Goal: Transaction & Acquisition: Download file/media

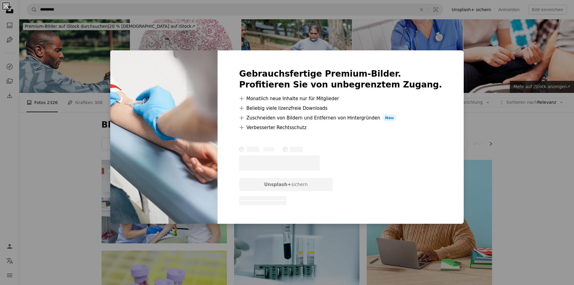
scroll to position [254, 0]
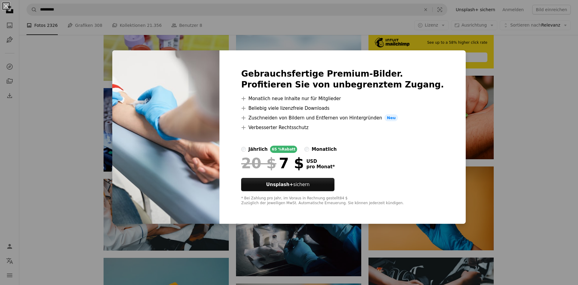
click at [193, 43] on div "An X shape Gebrauchsfertige Premium-Bilder. Profitieren Sie von unbegrenztem Zu…" at bounding box center [289, 142] width 578 height 285
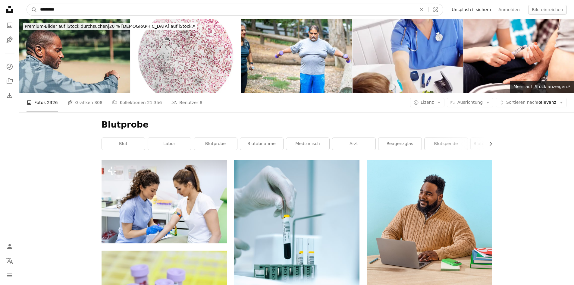
click at [64, 8] on input "*********" at bounding box center [226, 9] width 378 height 11
type input "*"
type input "**********"
click button "A magnifying glass" at bounding box center [32, 9] width 10 height 11
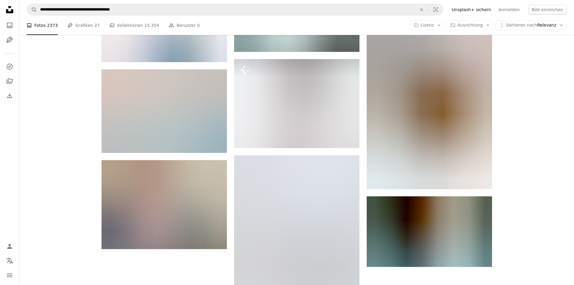
scroll to position [661, 0]
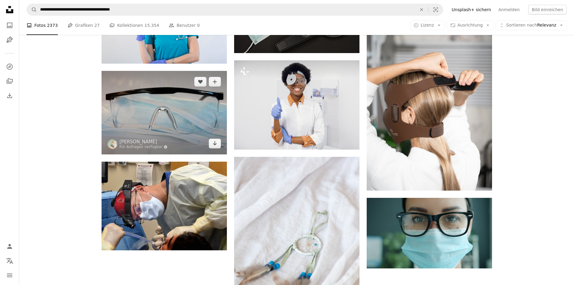
click at [175, 123] on img at bounding box center [163, 112] width 125 height 83
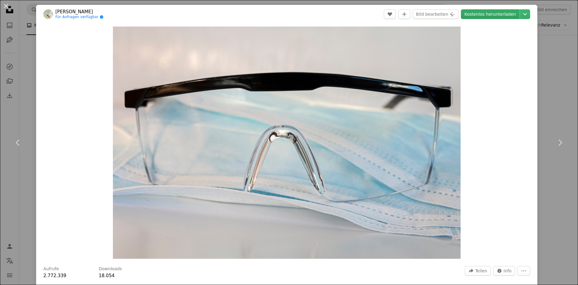
click at [484, 11] on link "Kostenlos herunterladen" at bounding box center [490, 14] width 59 height 10
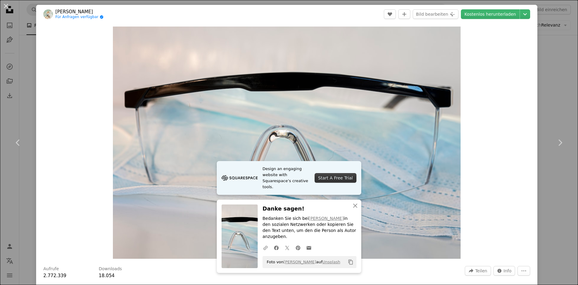
click at [335, 182] on div "Start A Free Trial" at bounding box center [336, 178] width 42 height 10
click at [495, 15] on link "Kostenlos herunterladen" at bounding box center [490, 14] width 59 height 10
click at [5, 4] on button "An X shape" at bounding box center [5, 5] width 7 height 7
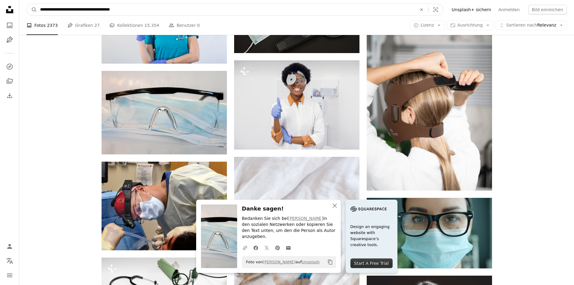
click at [145, 10] on input "**********" at bounding box center [226, 9] width 378 height 11
drag, startPoint x: 150, startPoint y: 12, endPoint x: 28, endPoint y: 11, distance: 122.5
click at [28, 11] on form "**********" at bounding box center [234, 10] width 416 height 12
type input "**********"
click button "A magnifying glass" at bounding box center [32, 9] width 10 height 11
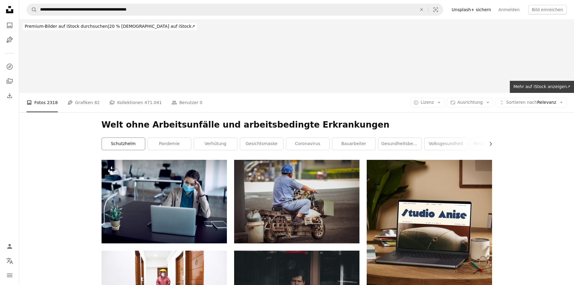
click at [123, 144] on link "Schutzhelm" at bounding box center [123, 144] width 43 height 12
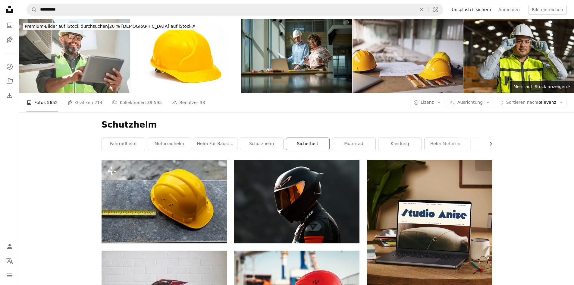
click at [310, 141] on link "Sicherheit" at bounding box center [307, 144] width 43 height 12
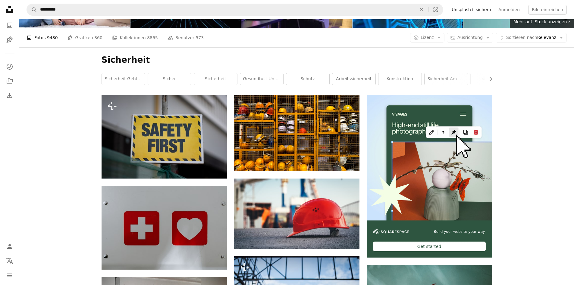
scroll to position [62, 0]
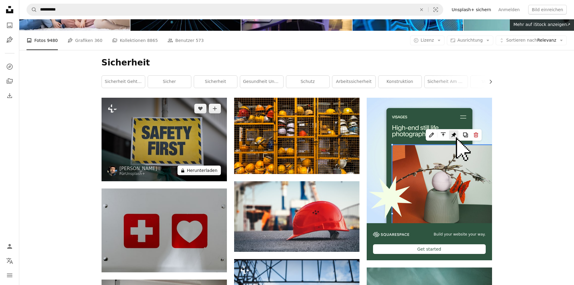
click at [204, 169] on button "A lock Herunterladen" at bounding box center [198, 170] width 43 height 10
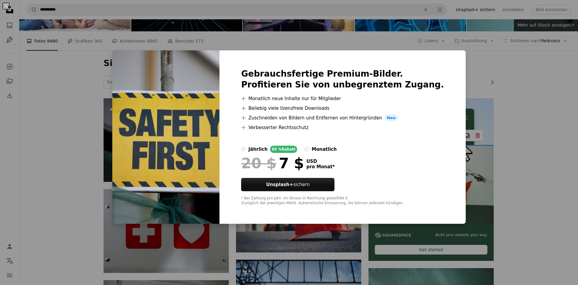
click at [198, 64] on img at bounding box center [165, 136] width 107 height 173
click at [482, 84] on div "An X shape Gebrauchsfertige Premium-Bilder. Profitieren Sie von unbegrenztem Zu…" at bounding box center [289, 142] width 578 height 285
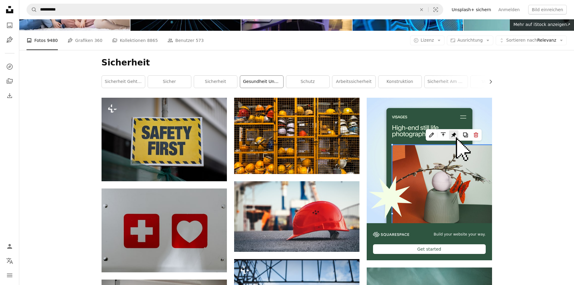
click at [263, 78] on link "Gesundheit und Sicherheit" at bounding box center [261, 82] width 43 height 12
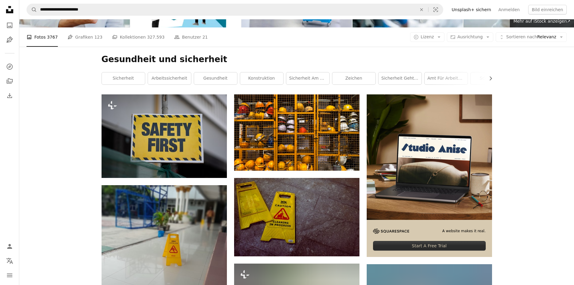
scroll to position [62, 0]
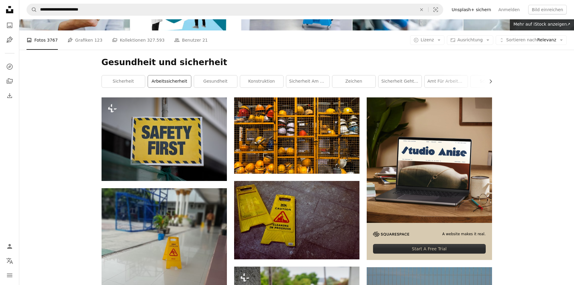
click at [169, 80] on link "Arbeitssicherheit" at bounding box center [169, 81] width 43 height 12
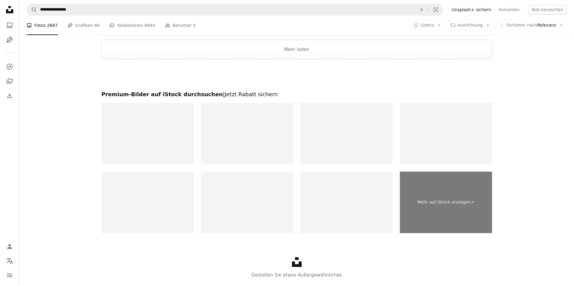
scroll to position [1026, 0]
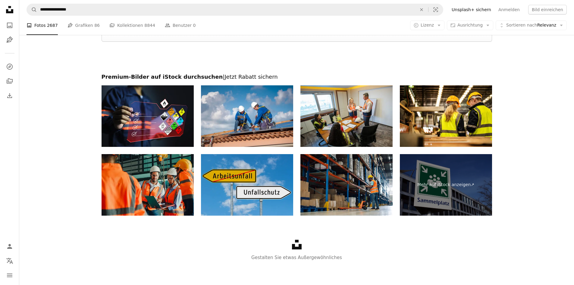
click at [238, 179] on img at bounding box center [247, 184] width 92 height 61
click at [288, 173] on img at bounding box center [247, 184] width 92 height 61
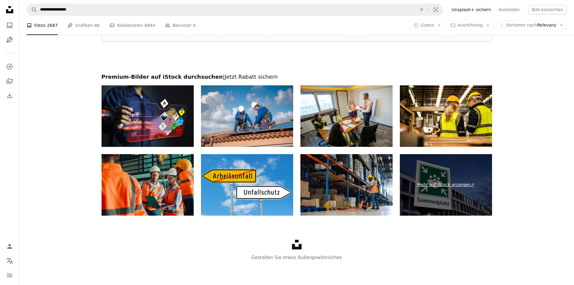
click at [442, 183] on link "Mehr auf iStock anzeigen ↗" at bounding box center [446, 184] width 92 height 61
